Goal: Transaction & Acquisition: Book appointment/travel/reservation

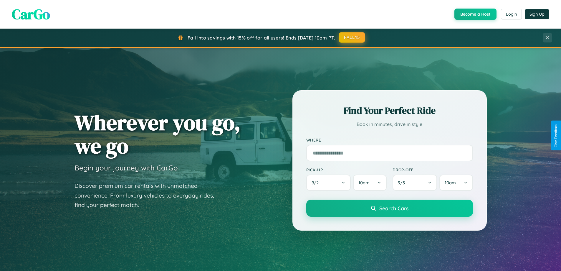
click at [352, 37] on button "FALL15" at bounding box center [352, 37] width 26 height 11
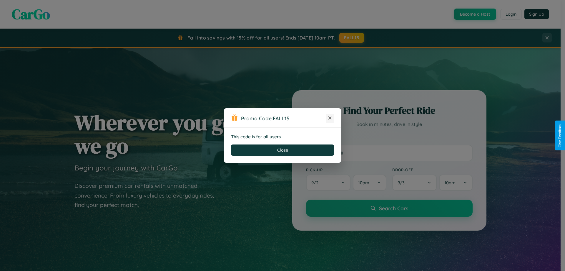
click at [330, 118] on icon at bounding box center [330, 118] width 6 height 6
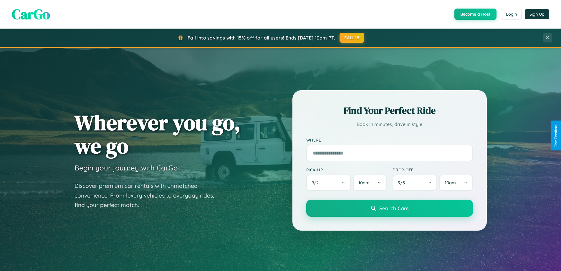
scroll to position [17, 0]
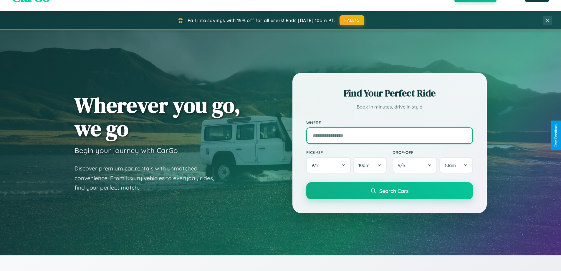
click at [389, 135] on input "text" at bounding box center [389, 135] width 167 height 16
type input "*********"
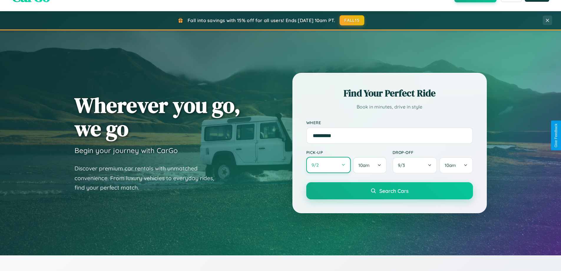
click at [328, 165] on button "9 / 2" at bounding box center [328, 165] width 45 height 16
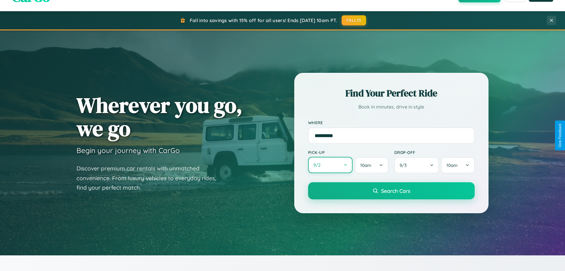
select select "*"
select select "****"
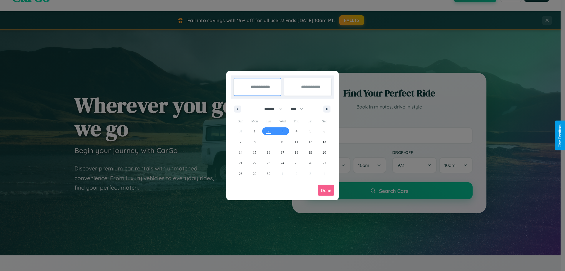
drag, startPoint x: 271, startPoint y: 109, endPoint x: 283, endPoint y: 118, distance: 15.1
click at [271, 109] on select "******* ******** ***** ***** *** **** **** ****** ********* ******* ******** **…" at bounding box center [272, 109] width 25 height 10
select select "*"
click at [324, 152] on span "18" at bounding box center [325, 152] width 4 height 11
type input "**********"
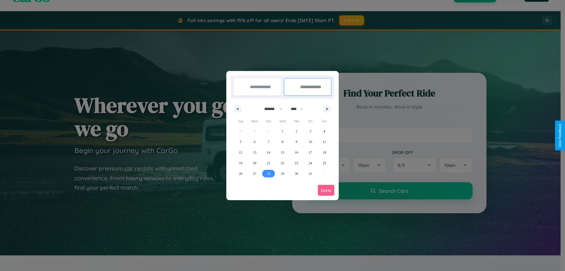
click at [268, 173] on span "28" at bounding box center [269, 173] width 4 height 11
type input "**********"
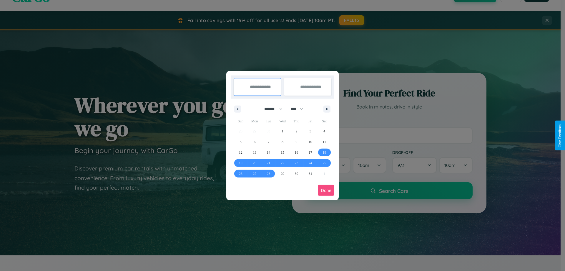
click at [326, 190] on button "Done" at bounding box center [326, 190] width 16 height 11
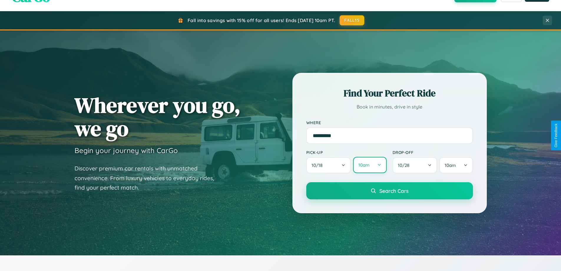
click at [369, 165] on button "10am" at bounding box center [369, 165] width 33 height 16
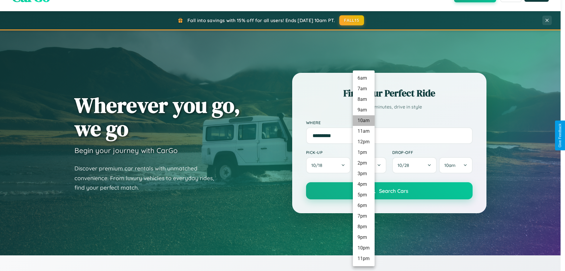
click at [364, 120] on li "10am" at bounding box center [364, 120] width 22 height 11
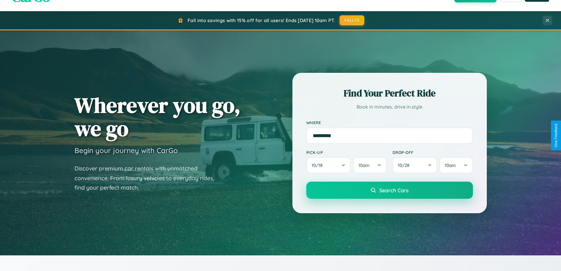
click at [389, 190] on span "Search Cars" at bounding box center [393, 190] width 29 height 6
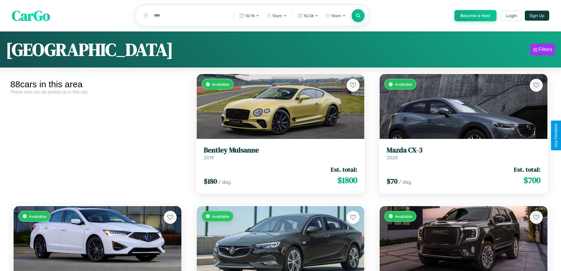
scroll to position [2455, 0]
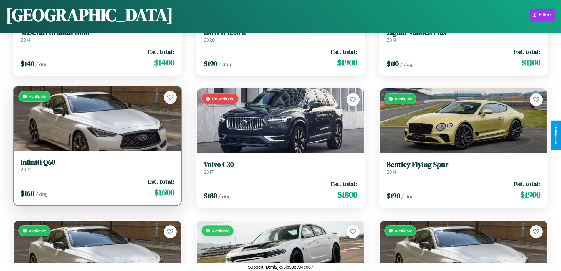
click at [97, 166] on link "Infiniti Q60 2022" at bounding box center [98, 165] width 154 height 14
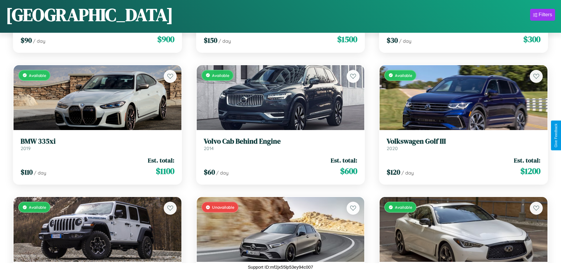
scroll to position [1401, 0]
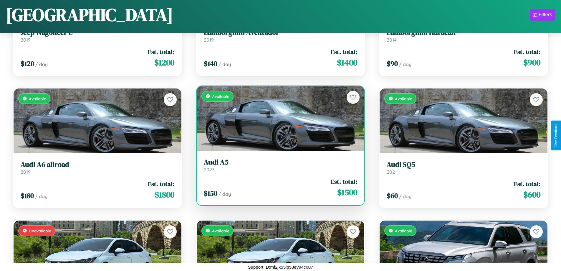
click at [278, 187] on div "$ 150 / day Est. total: $ 1500" at bounding box center [281, 187] width 154 height 21
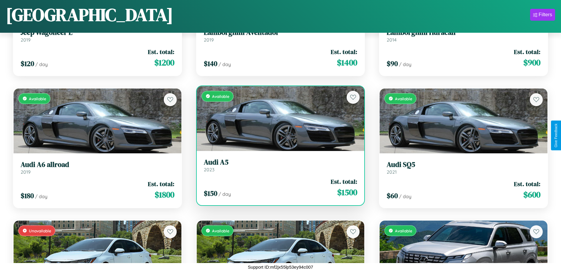
click at [278, 187] on div "$ 150 / day Est. total: $ 1500" at bounding box center [281, 187] width 154 height 21
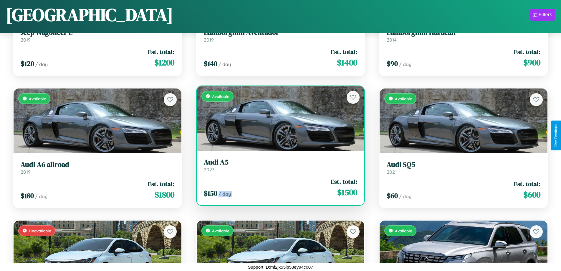
click at [278, 187] on div "$ 150 / day Est. total: $ 1500" at bounding box center [281, 187] width 154 height 21
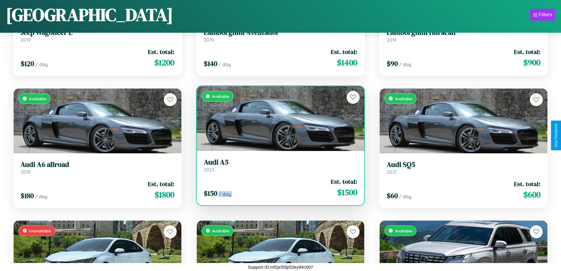
click at [278, 187] on div "$ 150 / day Est. total: $ 1500" at bounding box center [281, 187] width 154 height 21
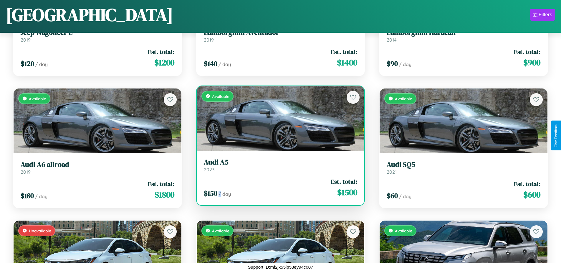
click at [278, 187] on div "$ 150 / day Est. total: $ 1500" at bounding box center [281, 187] width 154 height 21
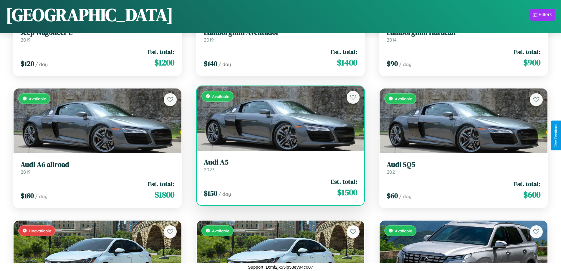
click at [278, 165] on h3 "Audi A5" at bounding box center [281, 162] width 154 height 9
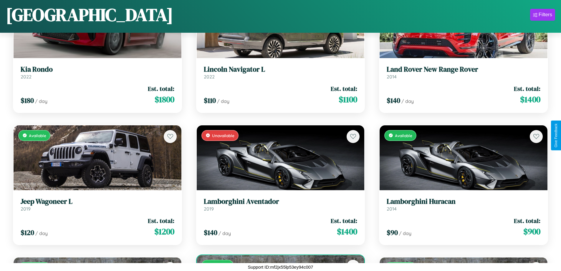
scroll to position [215, 0]
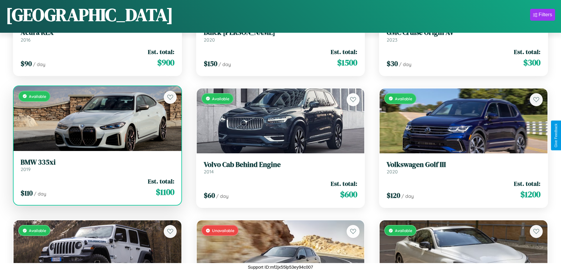
click at [97, 165] on h3 "BMW 335xi" at bounding box center [98, 162] width 154 height 9
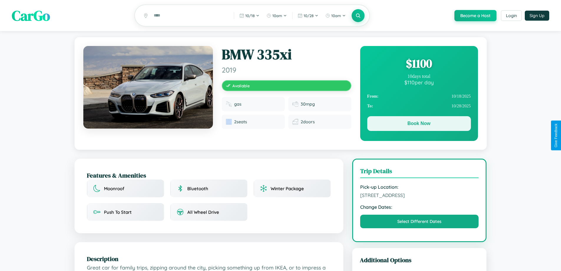
click at [419, 124] on button "Book Now" at bounding box center [419, 123] width 104 height 15
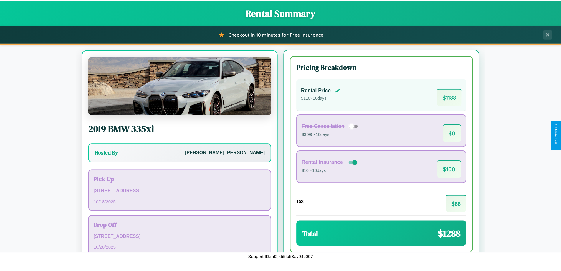
scroll to position [27, 0]
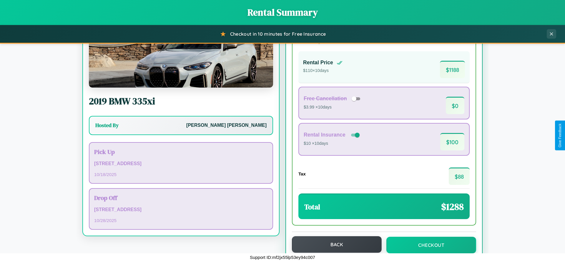
click at [334, 244] on button "Back" at bounding box center [337, 244] width 90 height 16
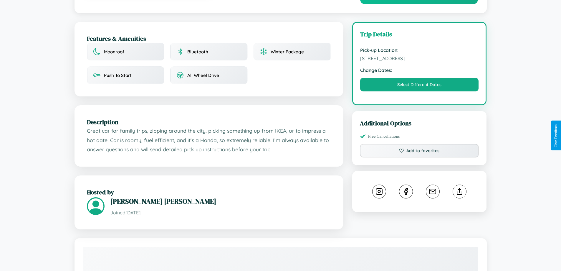
scroll to position [193, 0]
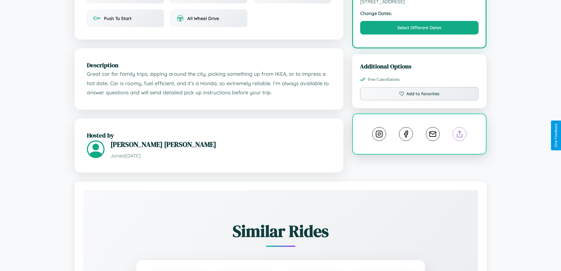
click at [460, 135] on line at bounding box center [460, 133] width 0 height 4
